Goal: Task Accomplishment & Management: Manage account settings

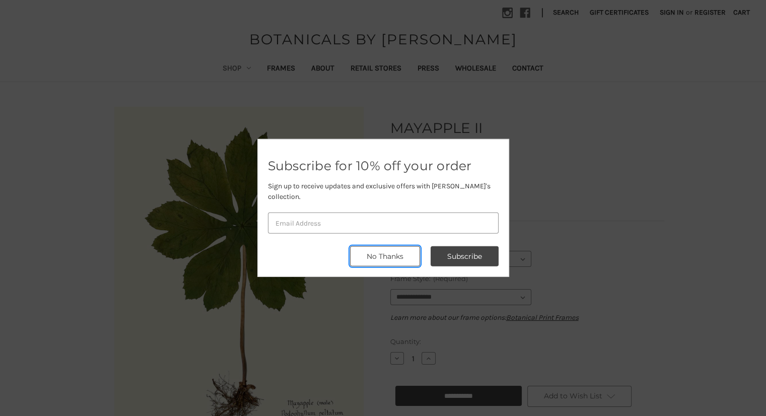
click at [355, 246] on button "No Thanks" at bounding box center [385, 256] width 70 height 20
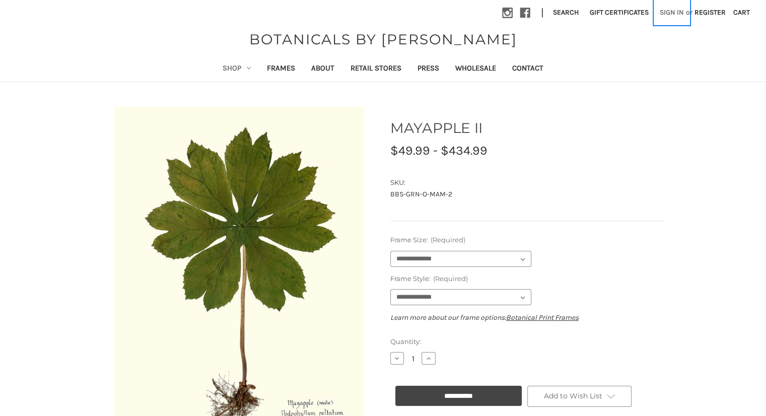
click at [677, 15] on link "Sign in" at bounding box center [671, 12] width 35 height 25
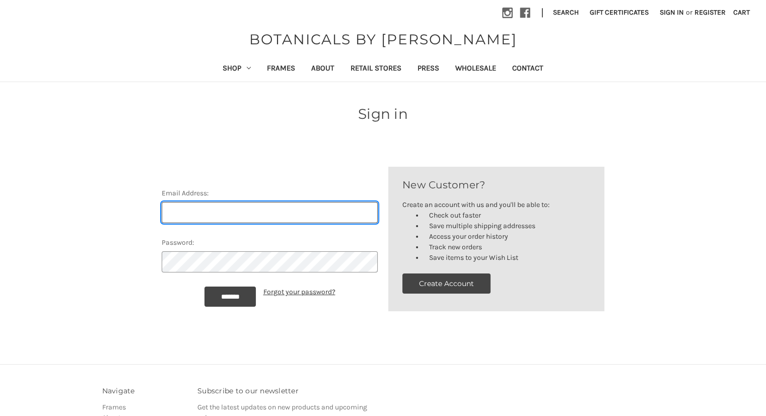
click at [197, 219] on input "Email Address:" at bounding box center [270, 212] width 216 height 21
type input "[EMAIL_ADDRESS][DOMAIN_NAME]"
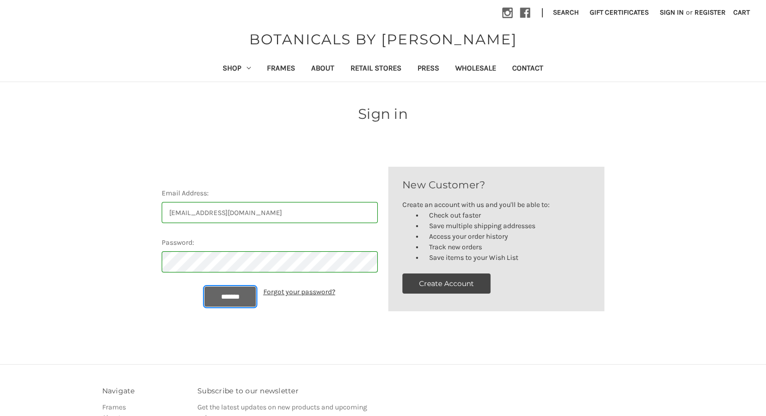
click at [233, 294] on input "*******" at bounding box center [231, 297] width 52 height 20
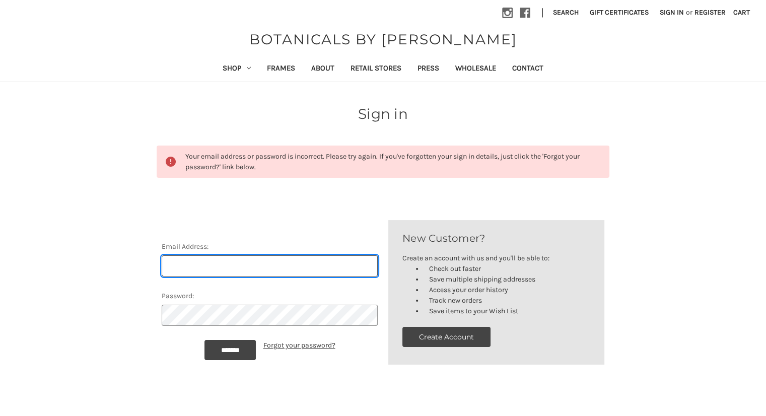
click at [228, 263] on input "Email Address:" at bounding box center [270, 265] width 216 height 21
type input "[EMAIL_ADDRESS][DOMAIN_NAME]"
